Goal: Task Accomplishment & Management: Manage account settings

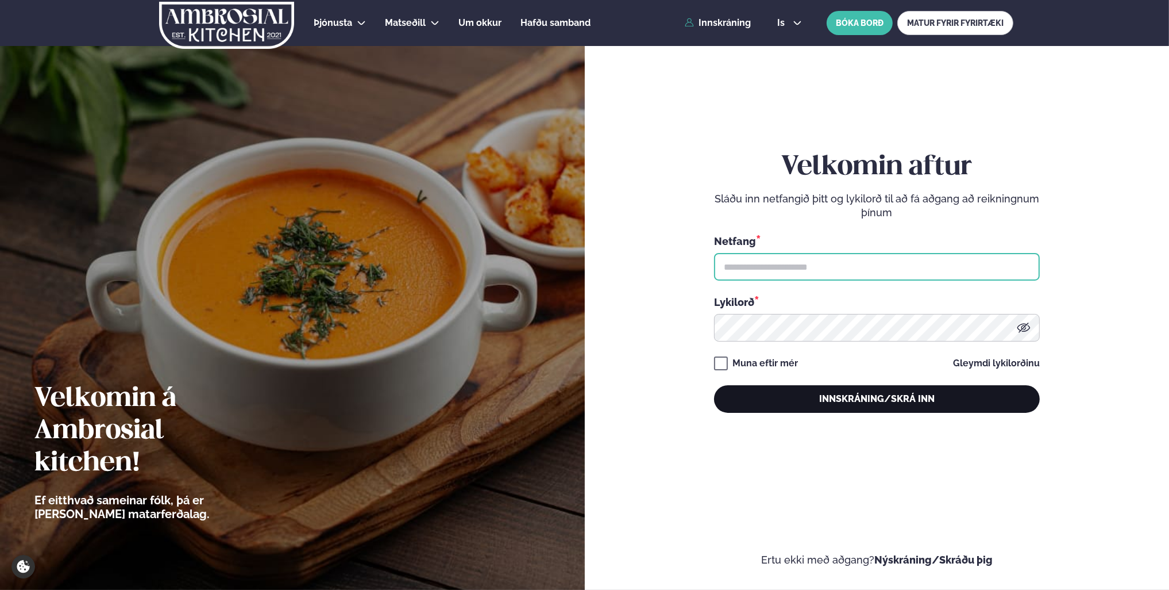
type input "**********"
click at [855, 398] on button "Innskráning/Skrá inn" at bounding box center [877, 399] width 326 height 28
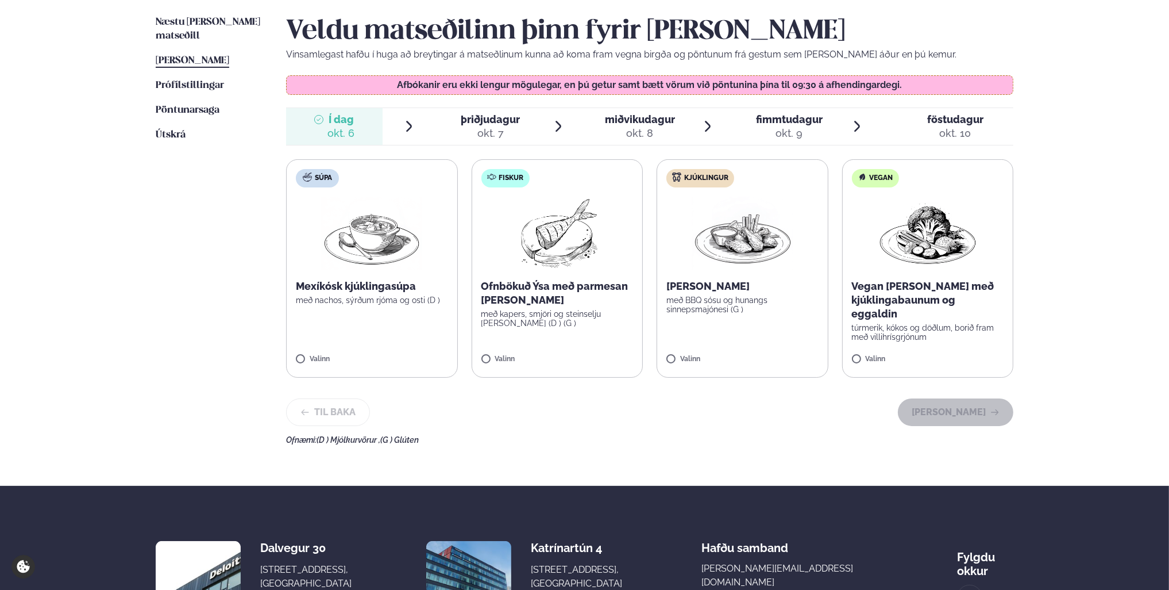
scroll to position [287, 0]
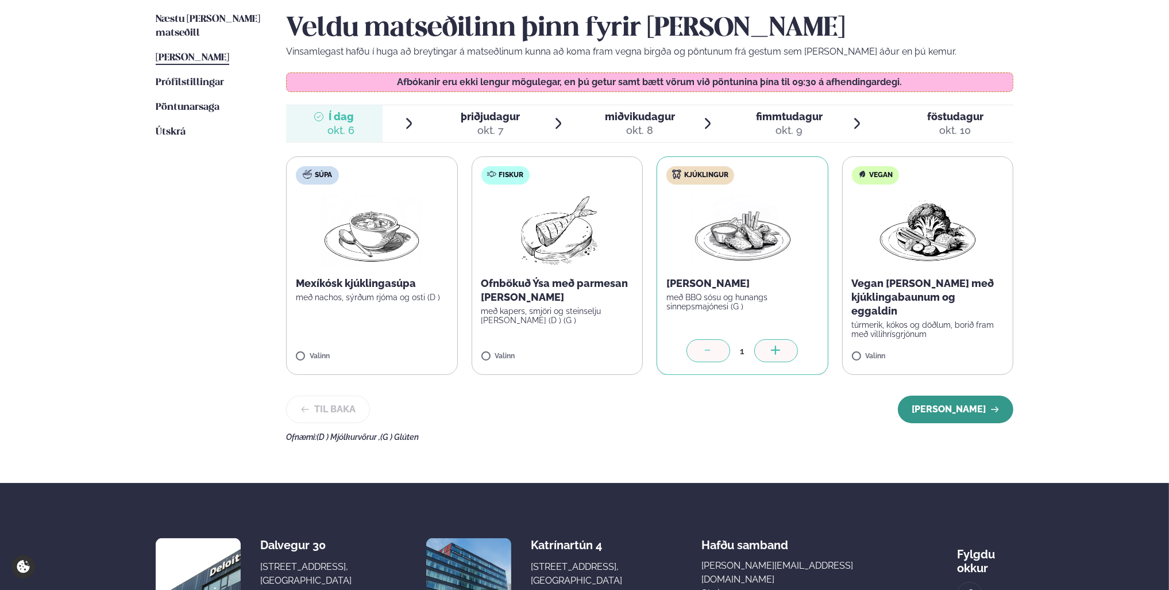
click at [963, 411] on button "[PERSON_NAME]" at bounding box center [956, 409] width 116 height 28
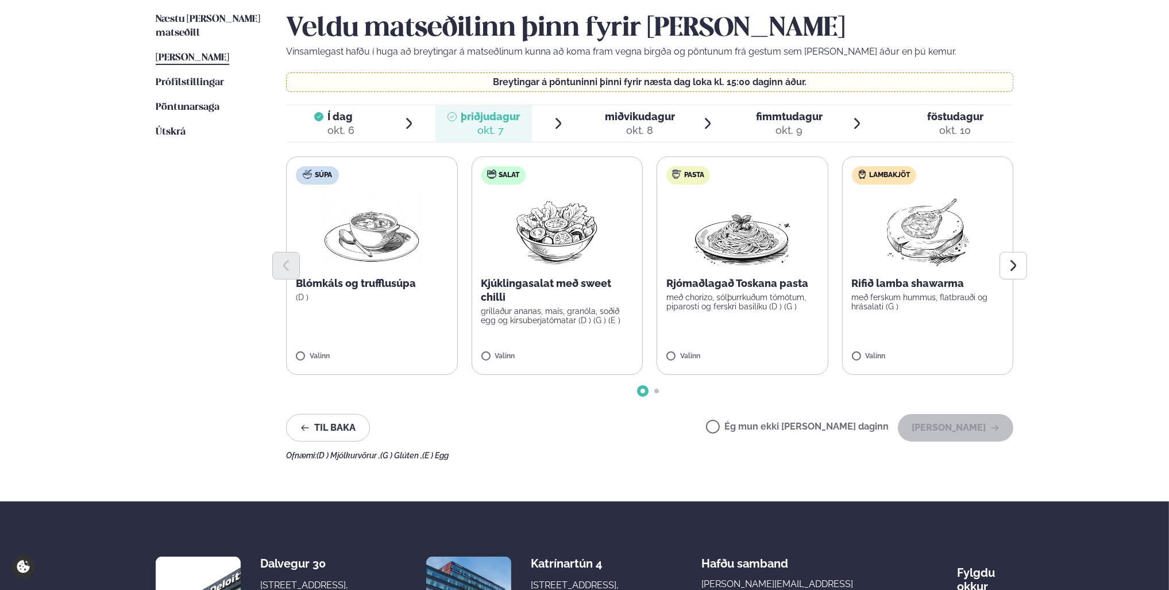
click at [750, 429] on label "Ég mun ekki [PERSON_NAME] daginn" at bounding box center [797, 428] width 183 height 12
click at [938, 422] on button "[PERSON_NAME]" at bounding box center [956, 428] width 116 height 28
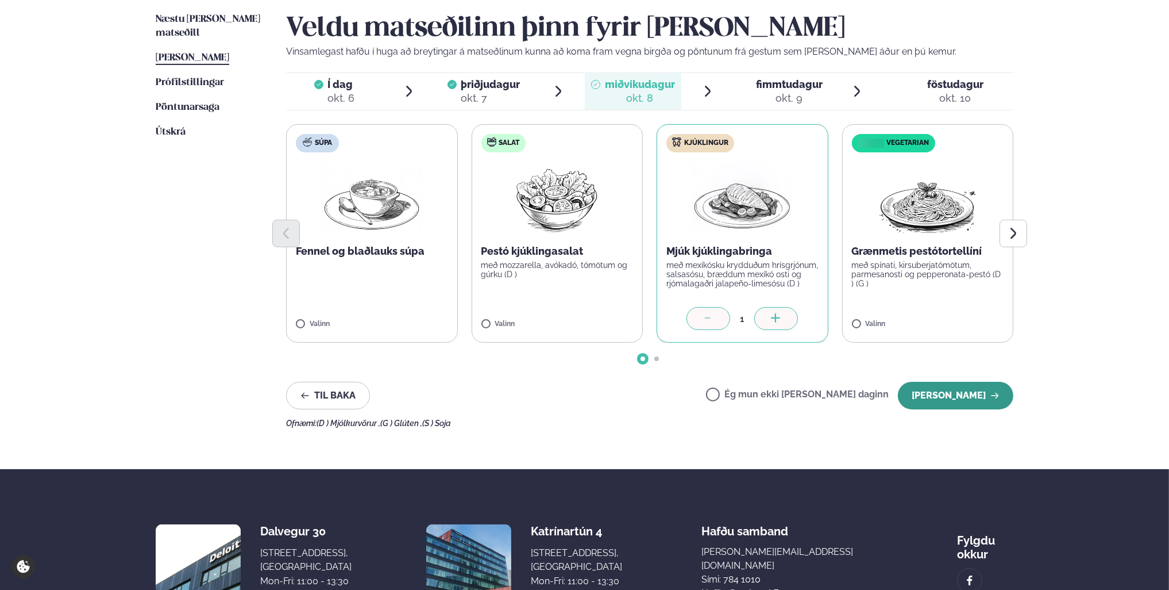
click at [964, 398] on button "[PERSON_NAME]" at bounding box center [956, 396] width 116 height 28
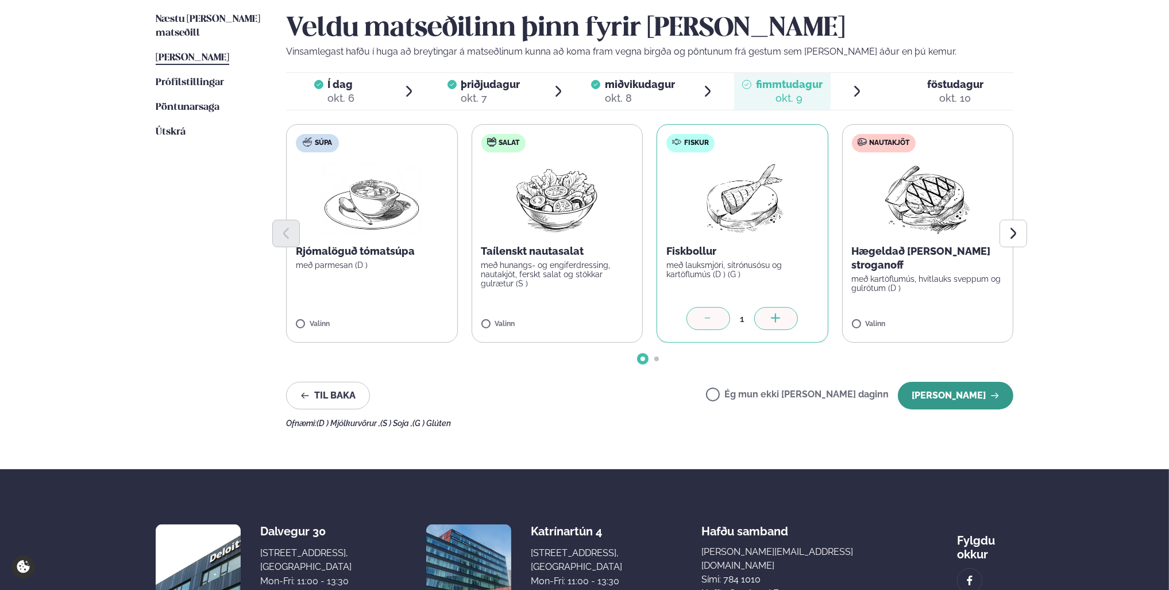
click at [960, 395] on button "[PERSON_NAME]" at bounding box center [956, 396] width 116 height 28
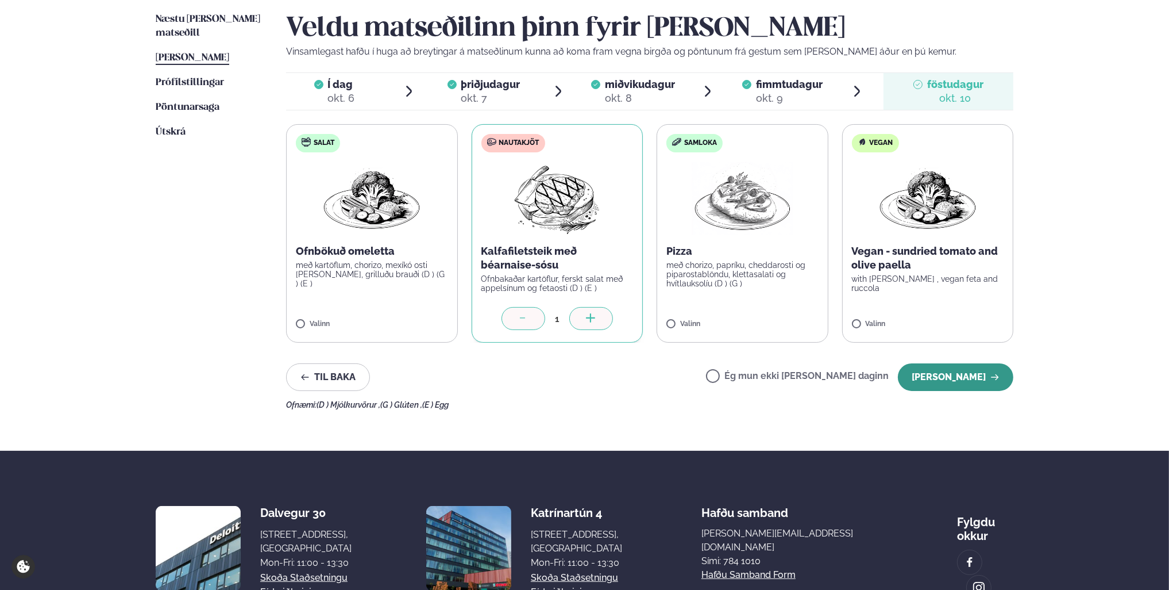
click at [944, 384] on button "[PERSON_NAME]" at bounding box center [956, 377] width 116 height 28
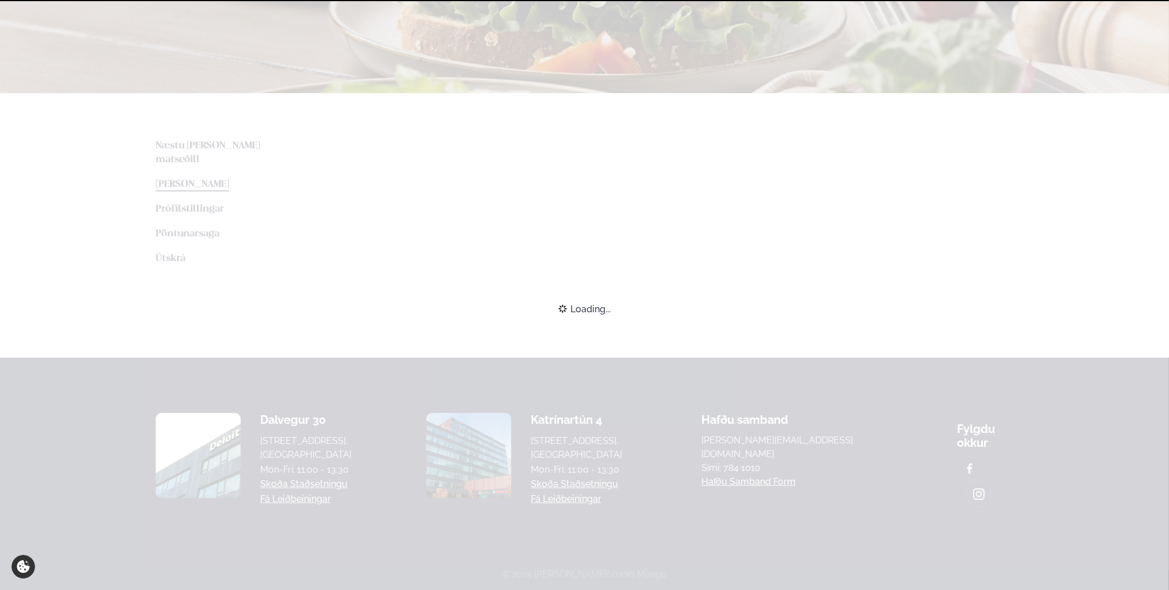
scroll to position [269, 0]
